Goal: Transaction & Acquisition: Purchase product/service

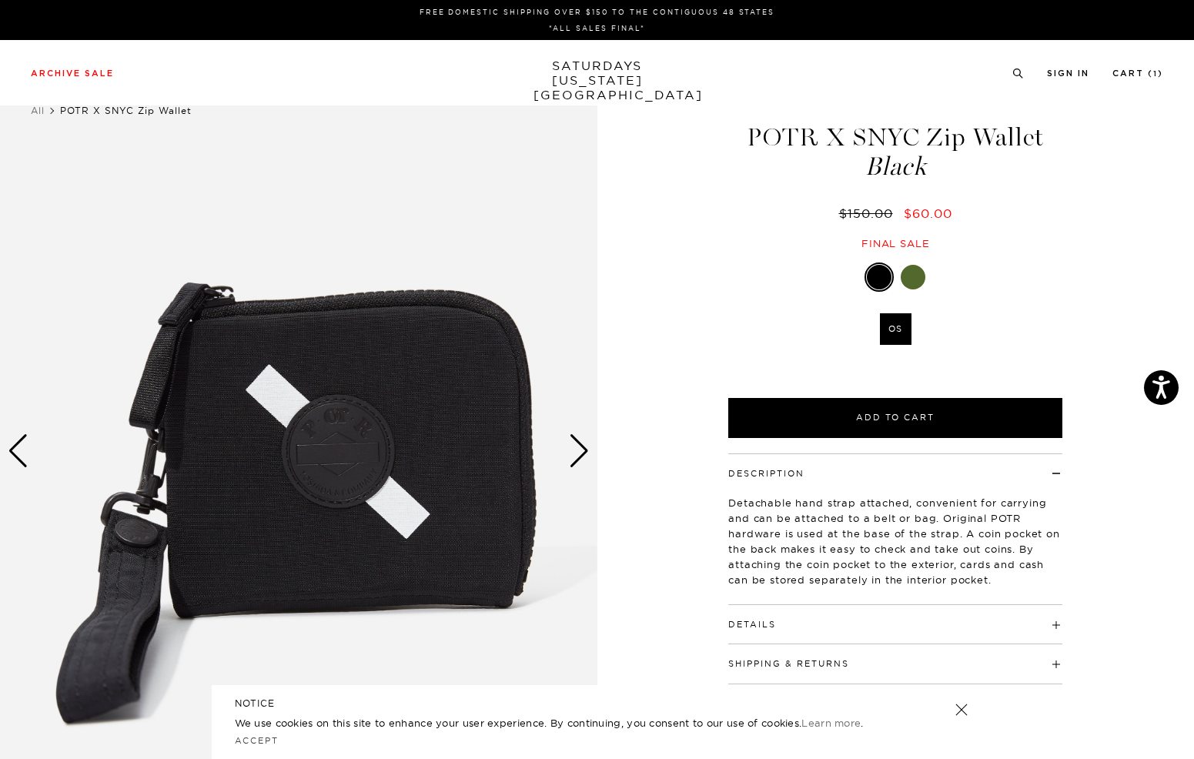
click at [583, 457] on div "Next slide" at bounding box center [579, 451] width 21 height 34
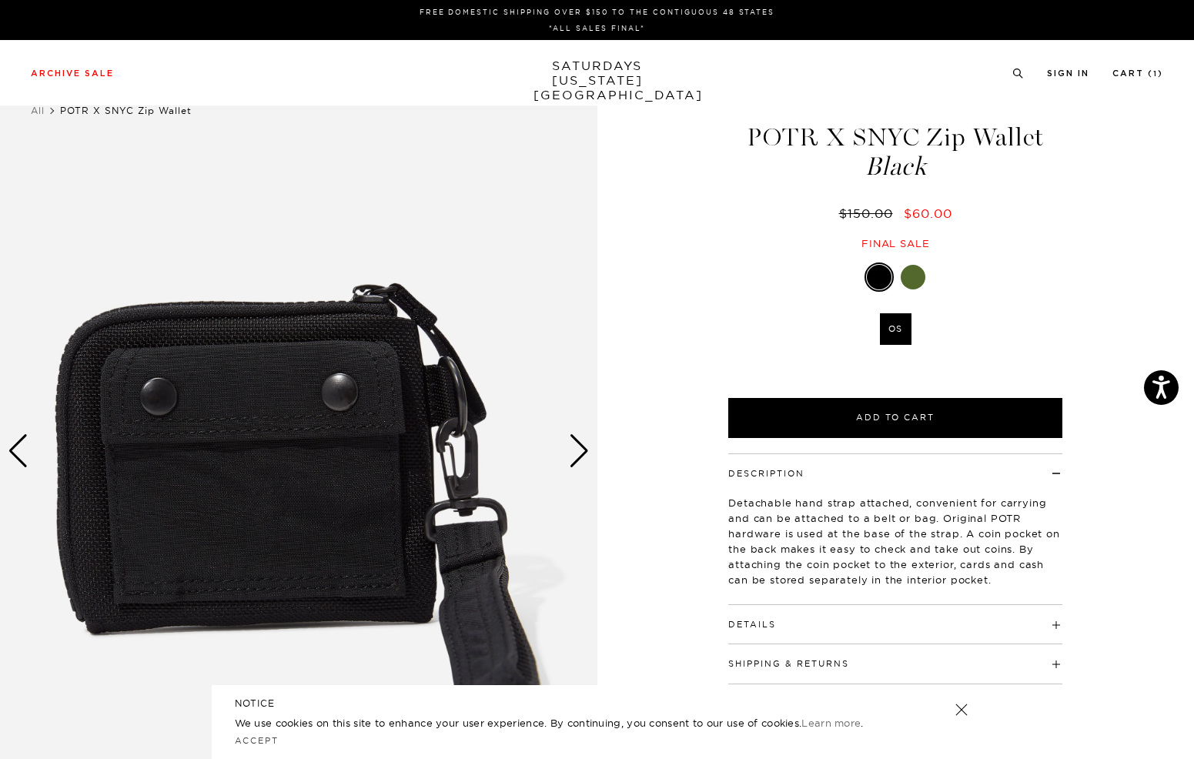
click at [582, 457] on div "Next slide" at bounding box center [579, 451] width 21 height 34
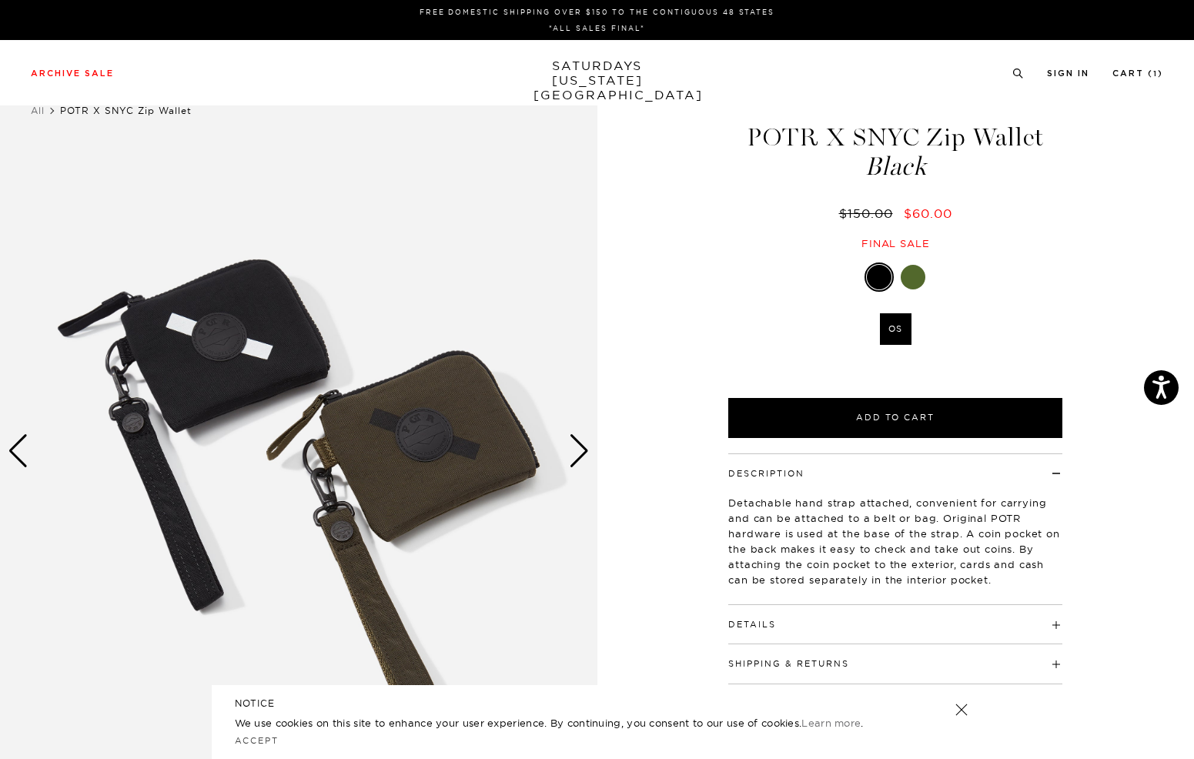
drag, startPoint x: 752, startPoint y: 137, endPoint x: 1061, endPoint y: 129, distance: 308.9
click at [1061, 129] on h1 "POTR X SNYC Zip Wallet Black" at bounding box center [895, 152] width 339 height 55
copy h1 "POTR X SNYC Zip Wallet"
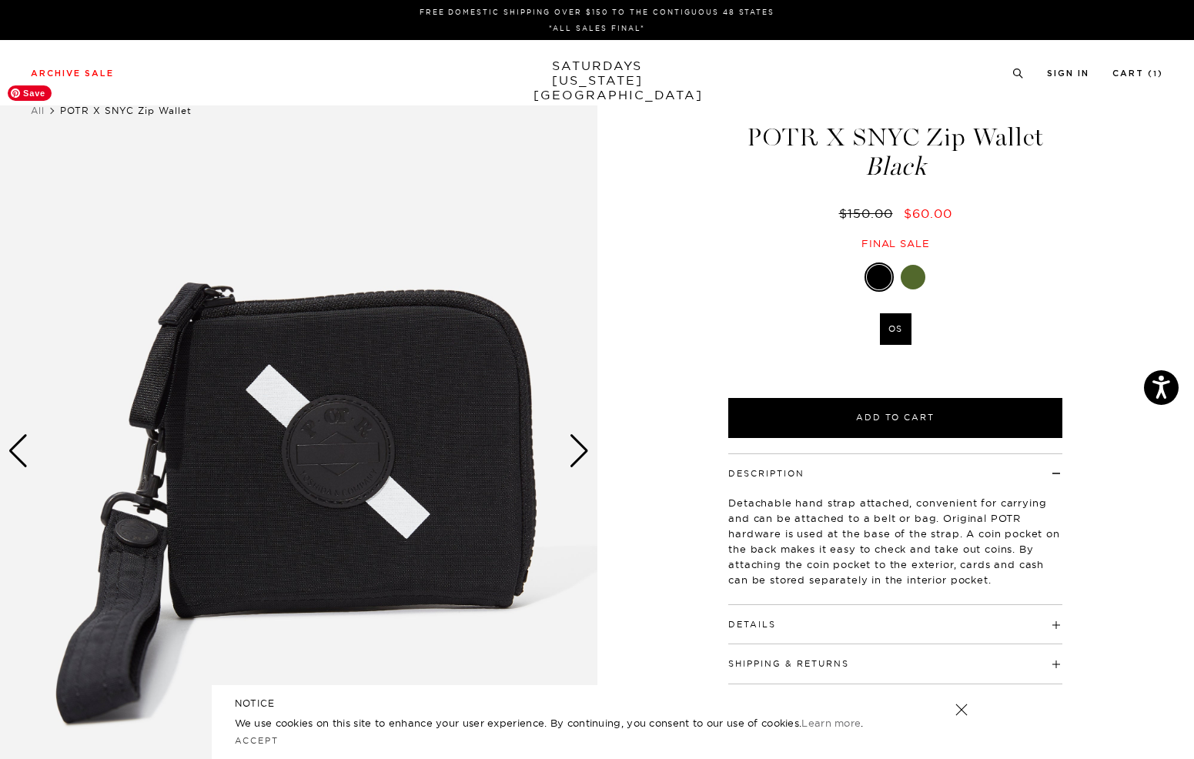
click at [561, 451] on img at bounding box center [299, 451] width 598 height 746
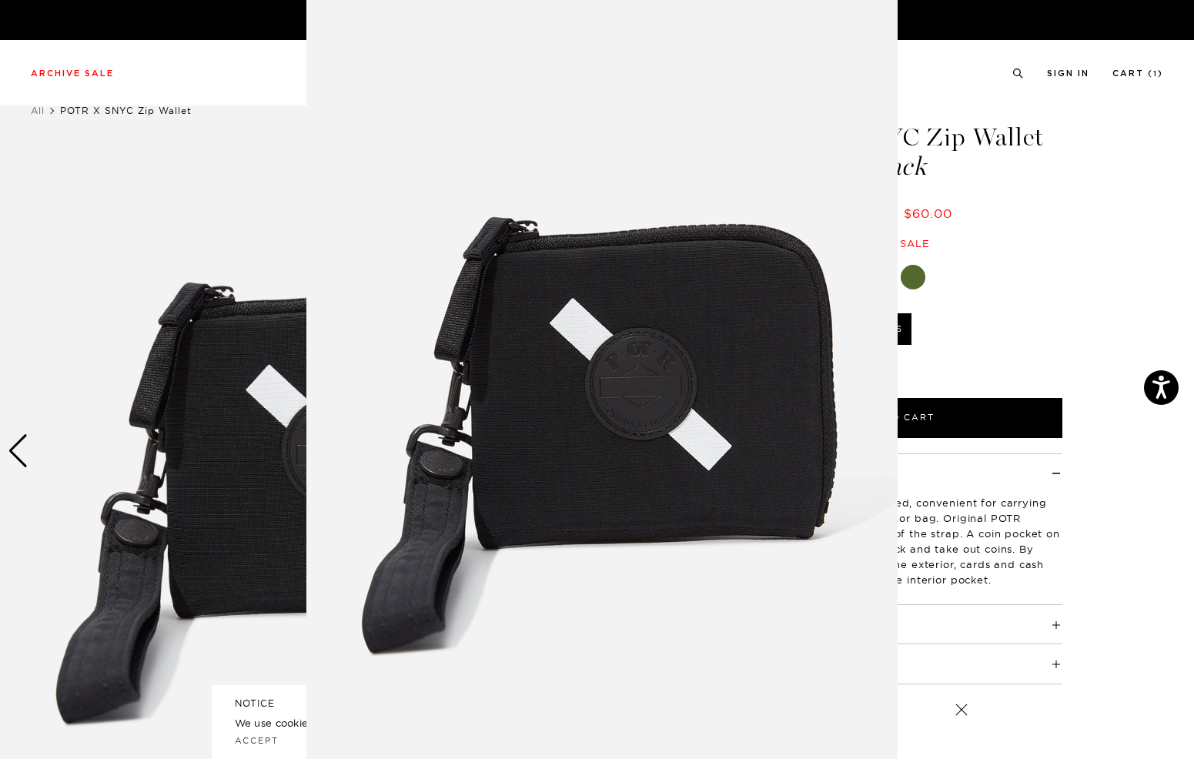
scroll to position [10, 0]
click at [1092, 361] on figure at bounding box center [597, 379] width 1194 height 759
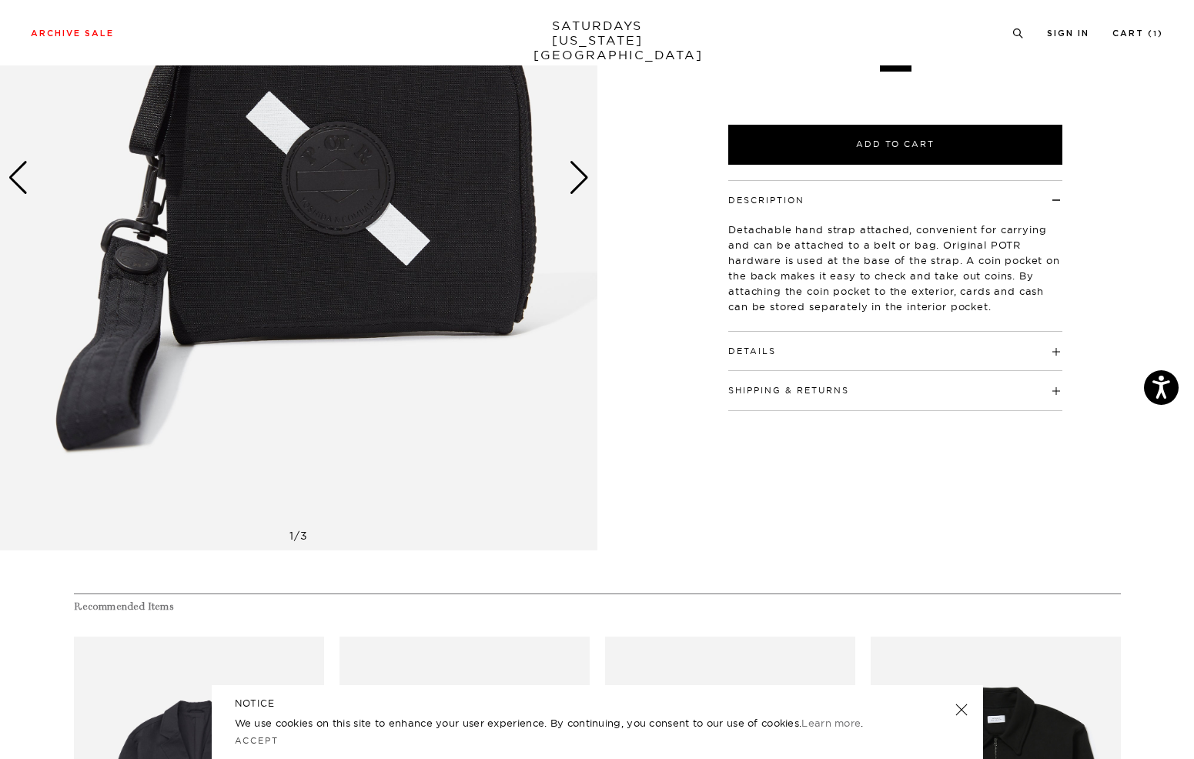
scroll to position [316, 0]
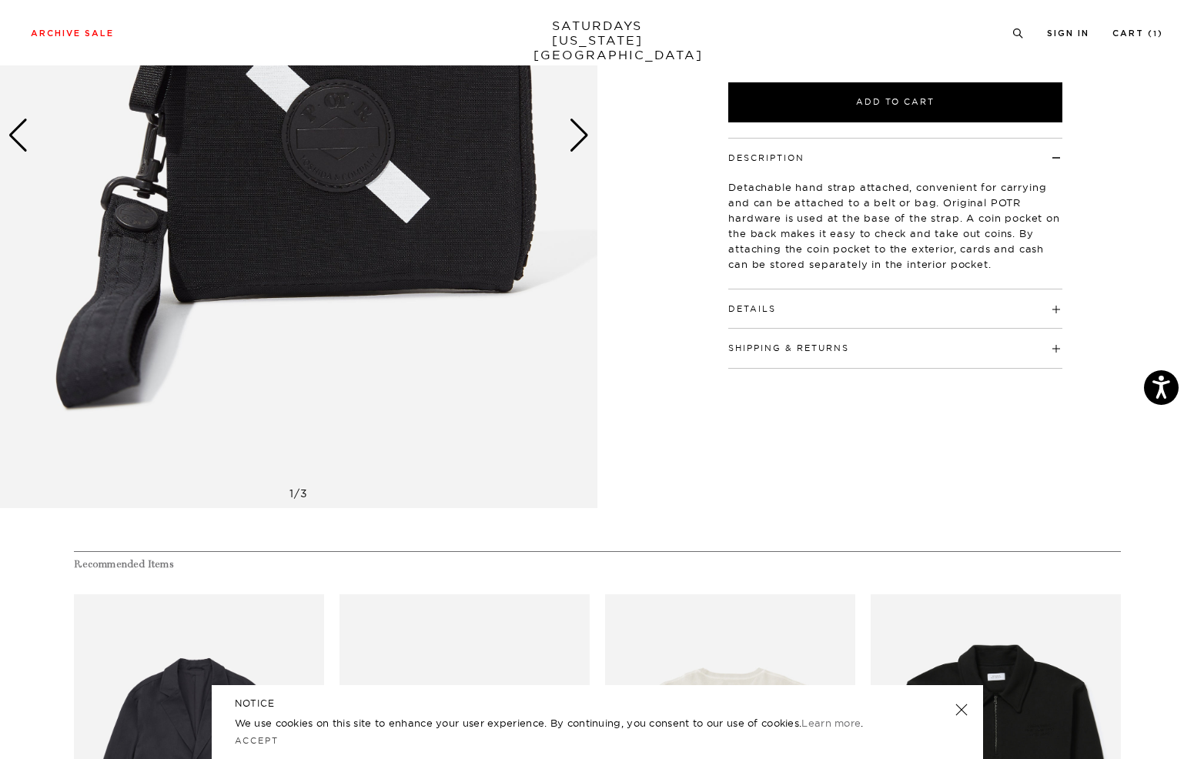
click at [1054, 347] on h4 "Shipping & Returns" at bounding box center [895, 341] width 334 height 25
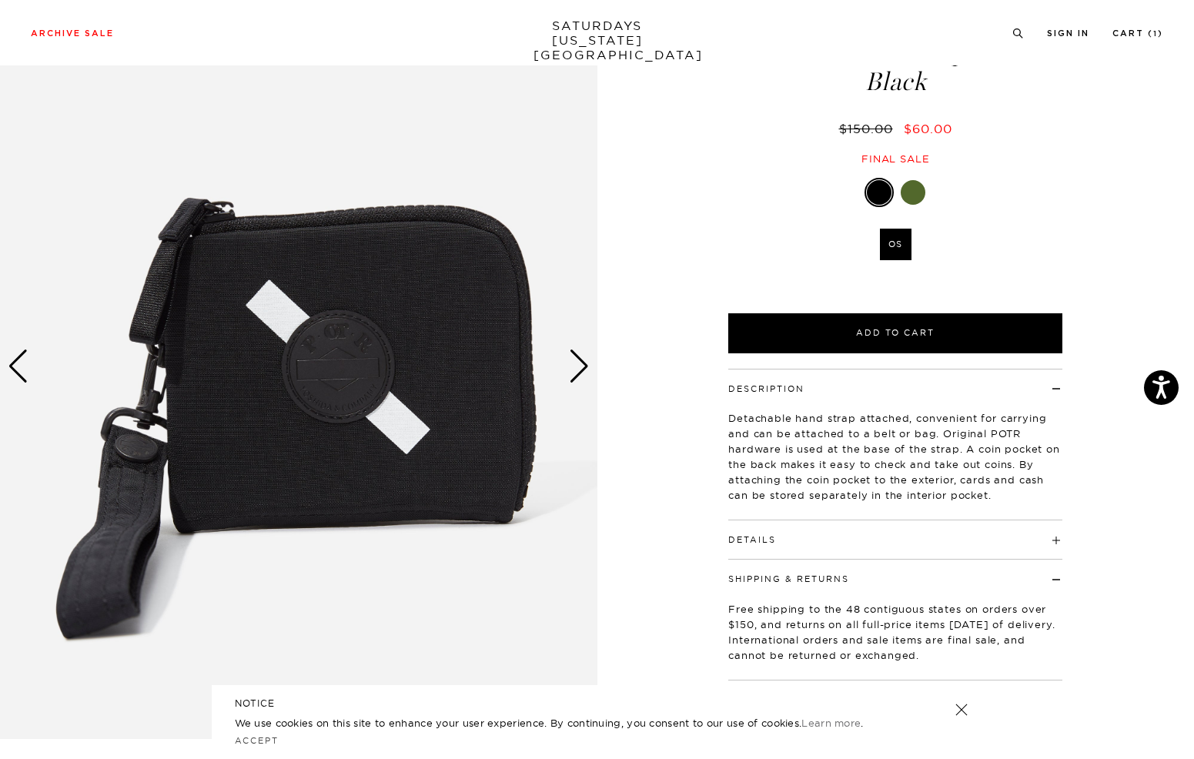
scroll to position [0, 9]
